Goal: Task Accomplishment & Management: Manage account settings

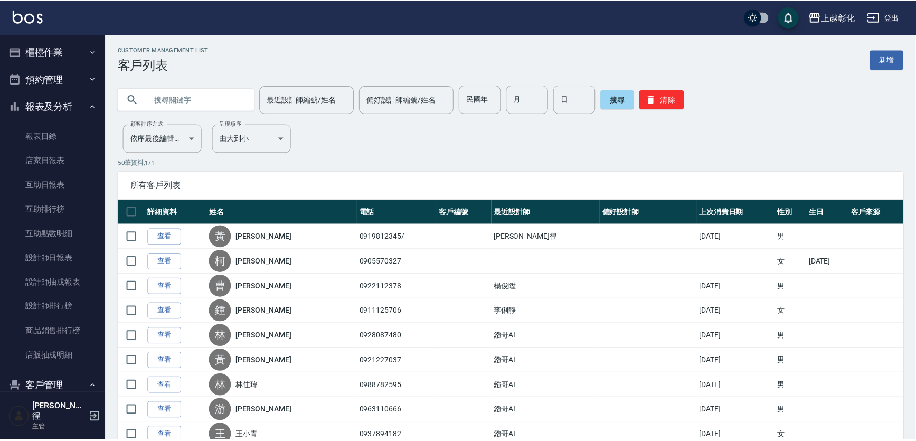
scroll to position [90, 0]
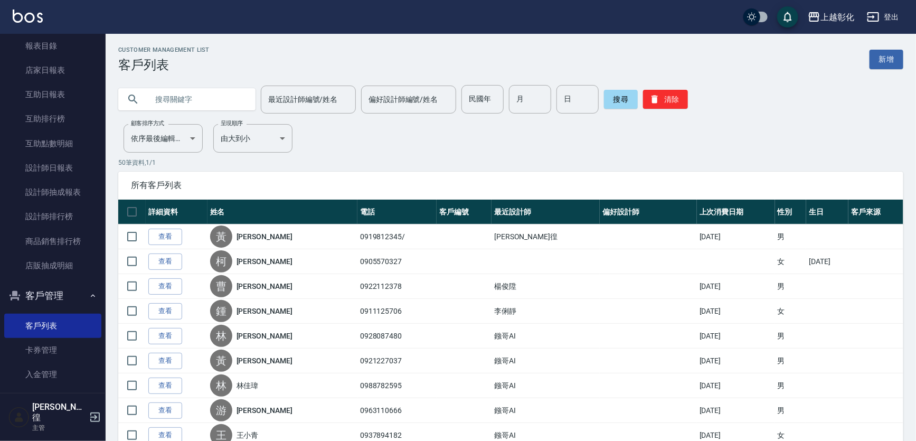
click at [222, 108] on input "text" at bounding box center [197, 99] width 99 height 29
type input "0966225252"
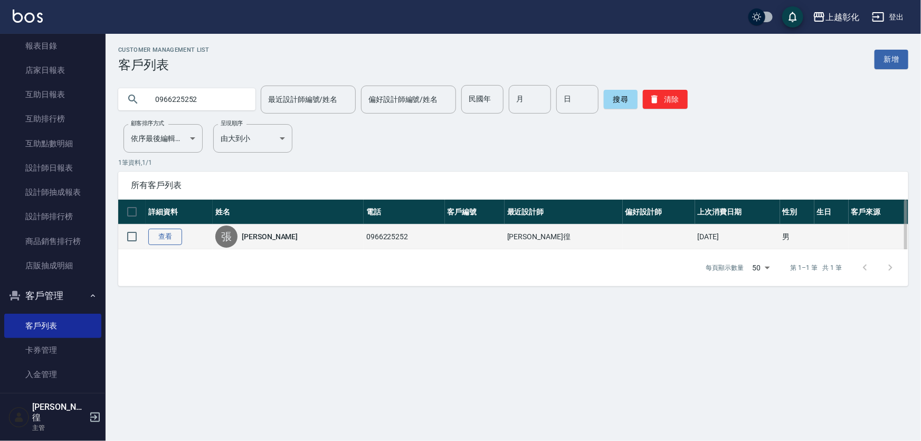
click at [178, 232] on link "查看" at bounding box center [165, 237] width 34 height 16
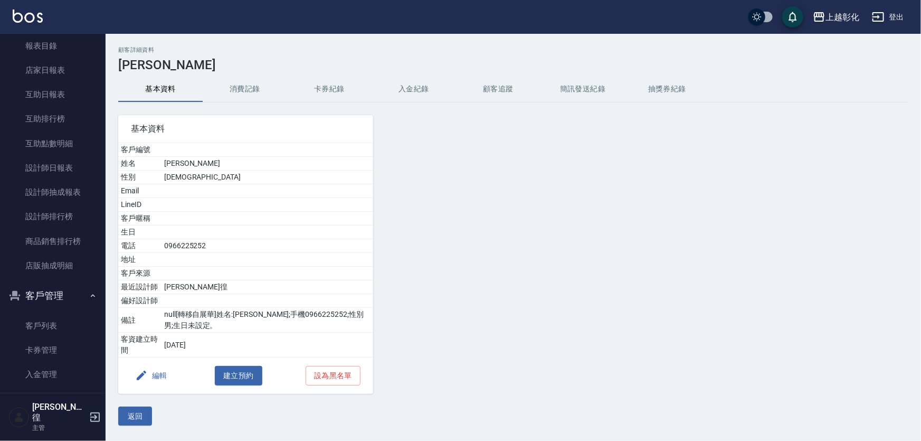
click at [333, 100] on button "卡券紀錄" at bounding box center [329, 89] width 84 height 25
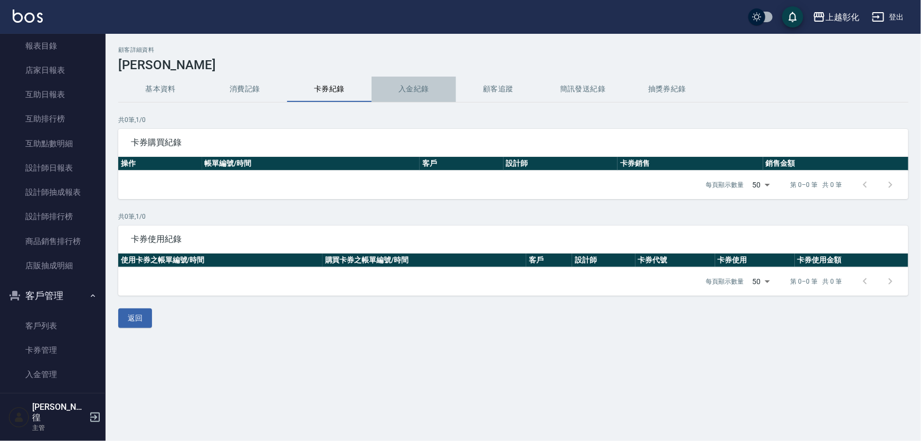
click at [414, 90] on button "入金紀錄" at bounding box center [414, 89] width 84 height 25
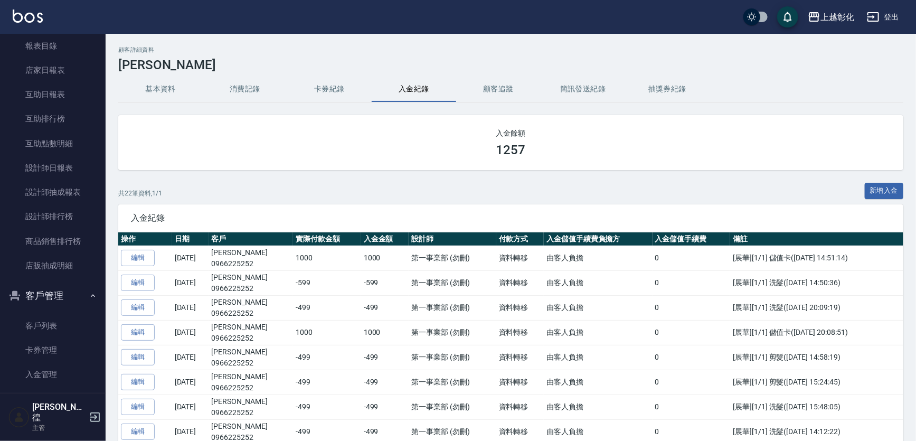
click at [854, 192] on div "共 22 筆資料, 1 / 1 新增入金" at bounding box center [510, 194] width 785 height 22
click at [865, 190] on button "新增入金" at bounding box center [884, 191] width 39 height 16
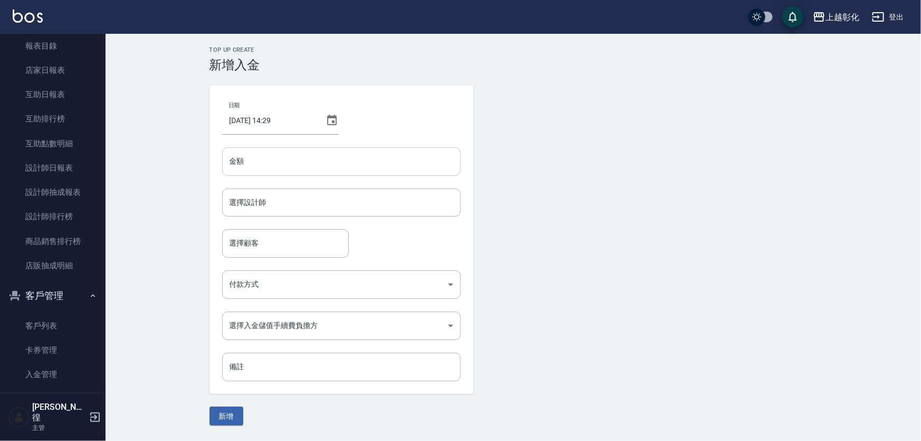
click at [259, 163] on input "金額" at bounding box center [341, 161] width 239 height 29
type input "-499"
click at [265, 198] on input "選擇設計師" at bounding box center [341, 202] width 229 height 18
type input "[PERSON_NAME]-e"
click at [273, 245] on input "選擇顧客" at bounding box center [285, 243] width 117 height 18
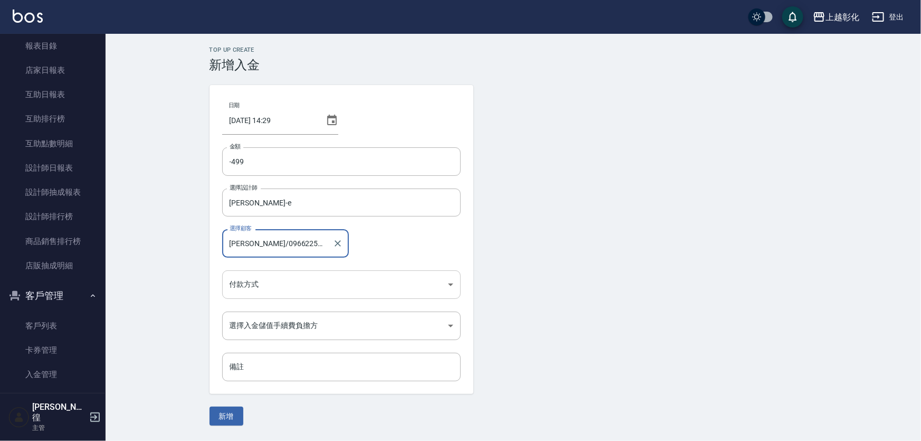
type input "[PERSON_NAME]/0966225252"
click at [279, 280] on body "上越彰化 登出 櫃檯作業 打帳單 帳單列表 現金收支登錄 材料自購登錄 每日結帳 排班表 現場電腦打卡 預約管理 預約管理 單日預約紀錄 單週預約紀錄 報表及…" at bounding box center [460, 220] width 921 height 441
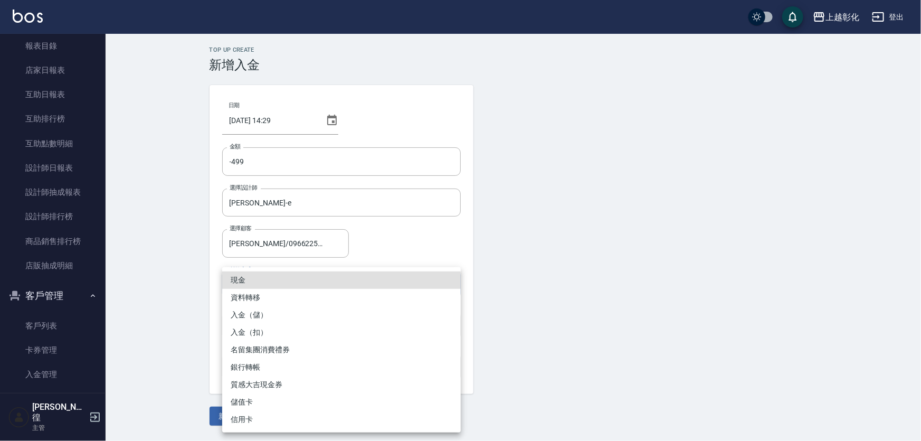
click at [260, 333] on li "入金（扣）" at bounding box center [341, 332] width 239 height 17
type input "入金（扣）"
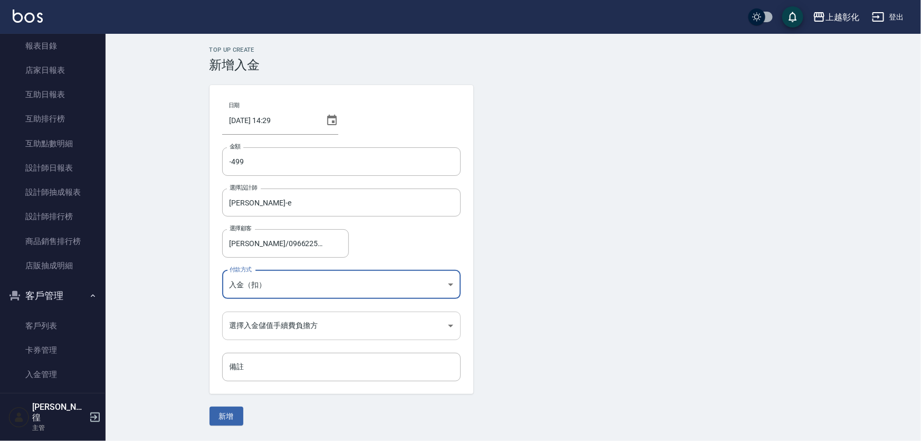
click at [269, 326] on body "上越彰化 登出 櫃檯作業 打帳單 帳單列表 現金收支登錄 材料自購登錄 每日結帳 排班表 現場電腦打卡 預約管理 預約管理 單日預約紀錄 單週預約紀錄 報表及…" at bounding box center [460, 220] width 921 height 441
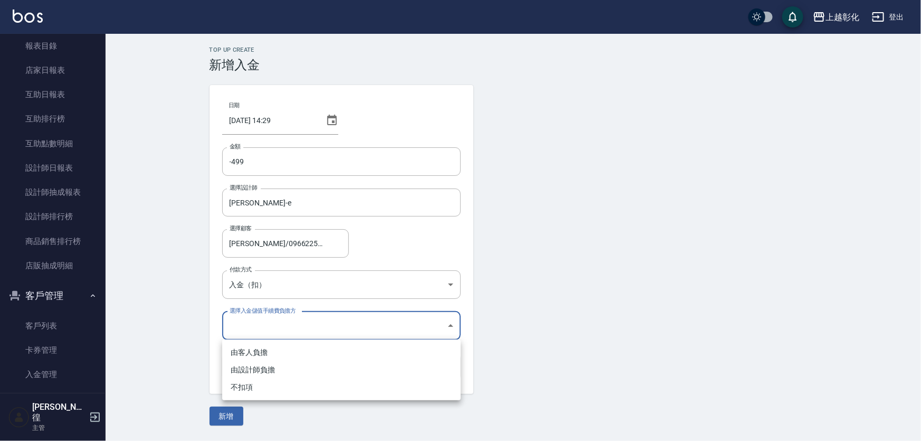
click at [242, 384] on li "不扣項" at bounding box center [341, 386] width 239 height 17
type input "WITHOUTHANDLINGFEE"
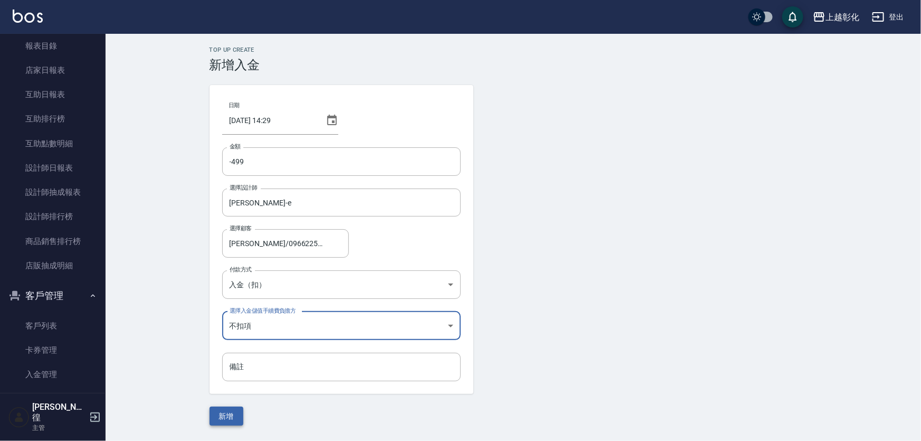
click at [236, 413] on button "新增" at bounding box center [227, 416] width 34 height 20
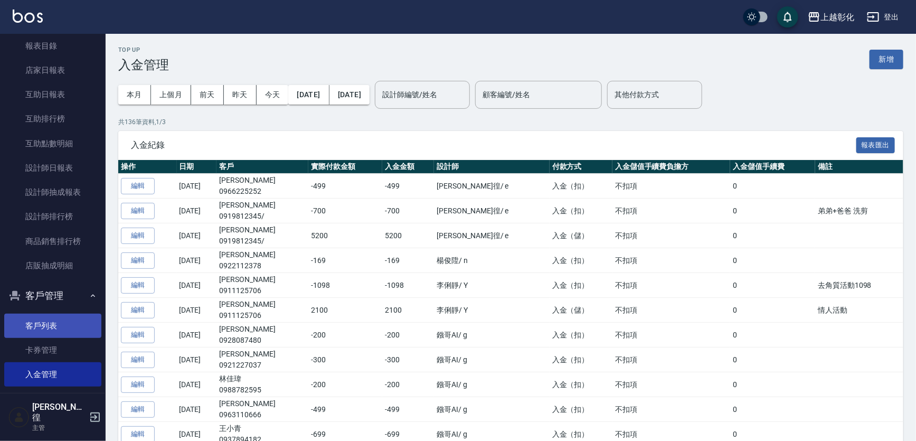
click at [57, 326] on link "客戶列表" at bounding box center [52, 326] width 97 height 24
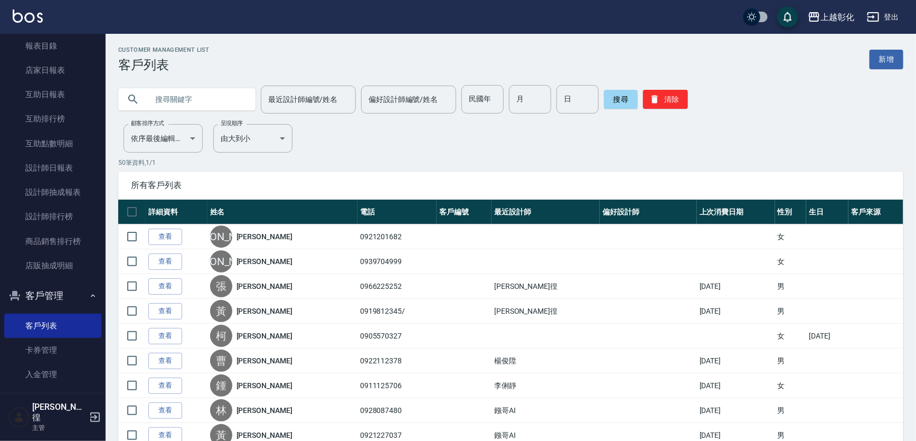
click at [229, 97] on input "text" at bounding box center [197, 99] width 99 height 29
